Goal: Task Accomplishment & Management: Use online tool/utility

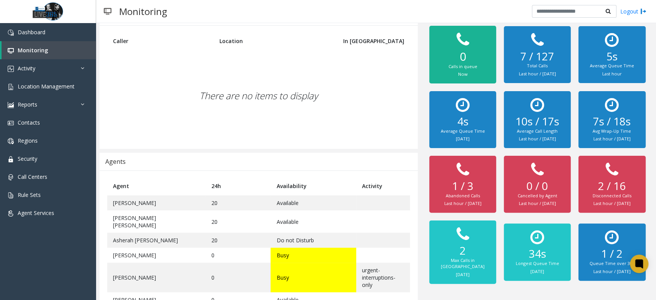
scroll to position [84, 0]
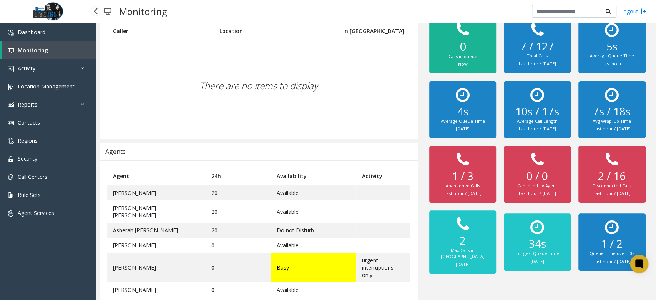
click at [52, 50] on link "Monitoring" at bounding box center [49, 50] width 95 height 18
click at [51, 64] on link "Activity" at bounding box center [48, 68] width 96 height 18
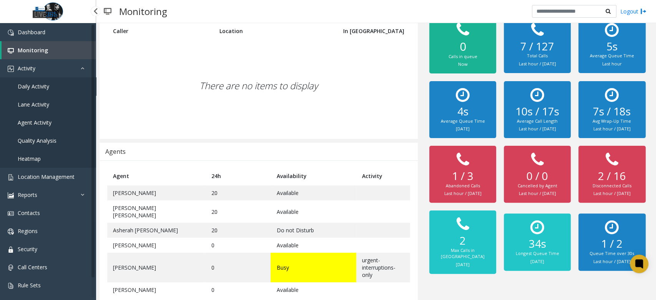
click at [57, 84] on link "Daily Activity" at bounding box center [48, 86] width 96 height 18
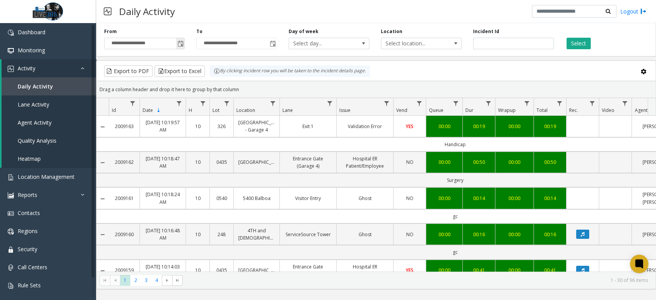
click at [180, 42] on span "Toggle popup" at bounding box center [181, 44] width 6 height 6
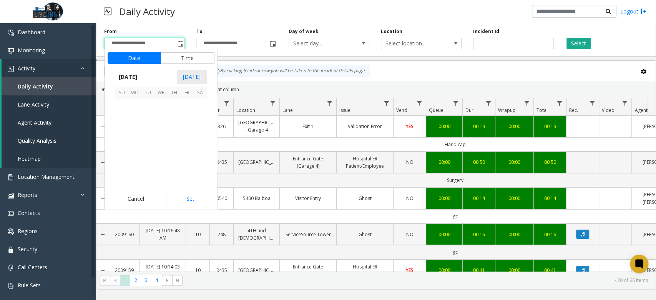
scroll to position [137919, 0]
click at [176, 136] on span "18" at bounding box center [174, 131] width 13 height 13
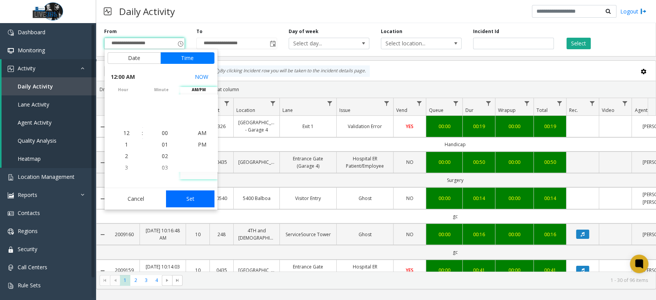
click at [193, 204] on button "Set" at bounding box center [190, 198] width 48 height 17
type input "**********"
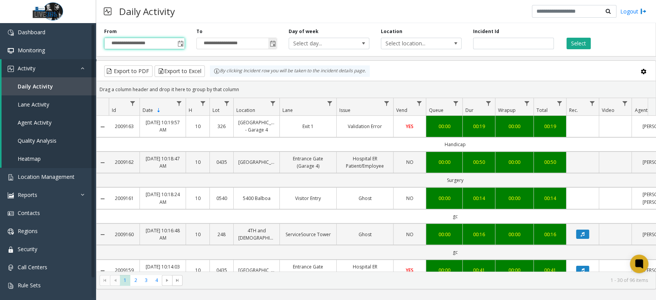
click at [276, 45] on span "Toggle popup" at bounding box center [272, 43] width 8 height 12
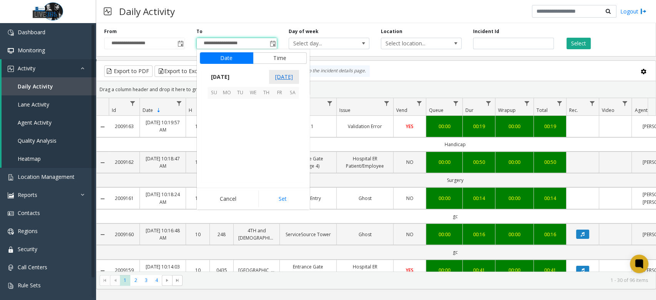
scroll to position [12, 0]
click at [271, 131] on span "18" at bounding box center [266, 131] width 13 height 13
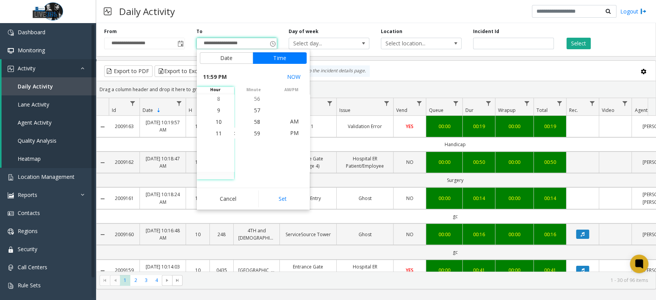
click at [275, 207] on div "Cancel Set" at bounding box center [253, 199] width 113 height 22
click at [276, 201] on button "Set" at bounding box center [282, 198] width 48 height 17
type input "**********"
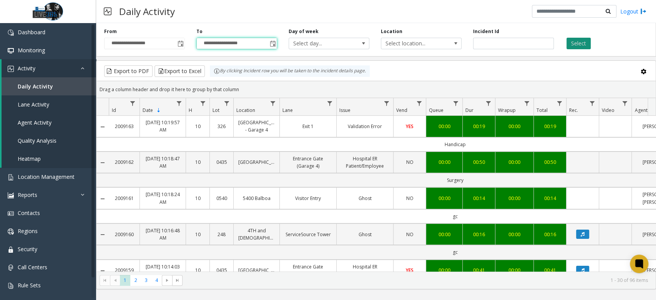
click at [578, 47] on button "Select" at bounding box center [578, 44] width 24 height 12
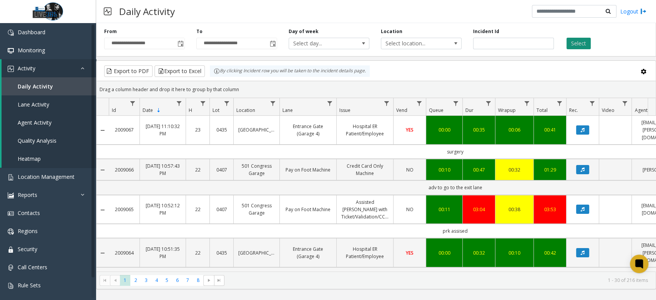
click at [580, 45] on button "Select" at bounding box center [578, 44] width 24 height 12
click at [177, 69] on button "Export to Excel" at bounding box center [179, 71] width 50 height 12
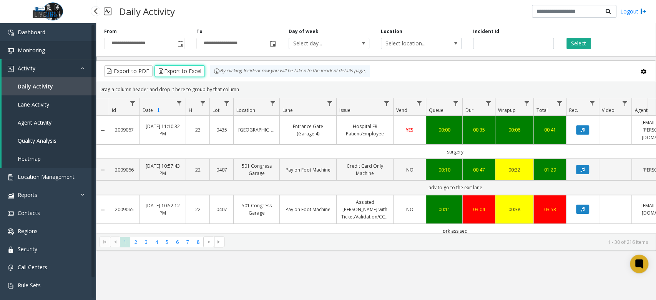
click at [55, 50] on link "Monitoring" at bounding box center [48, 50] width 96 height 18
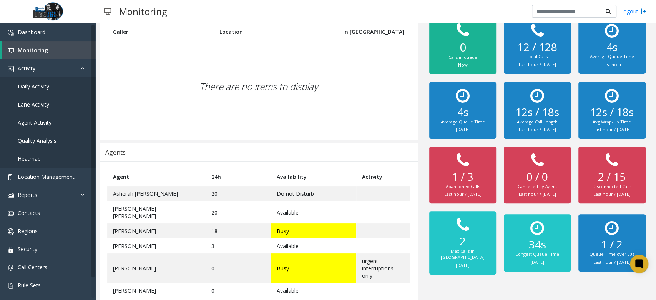
scroll to position [84, 0]
